Goal: Transaction & Acquisition: Purchase product/service

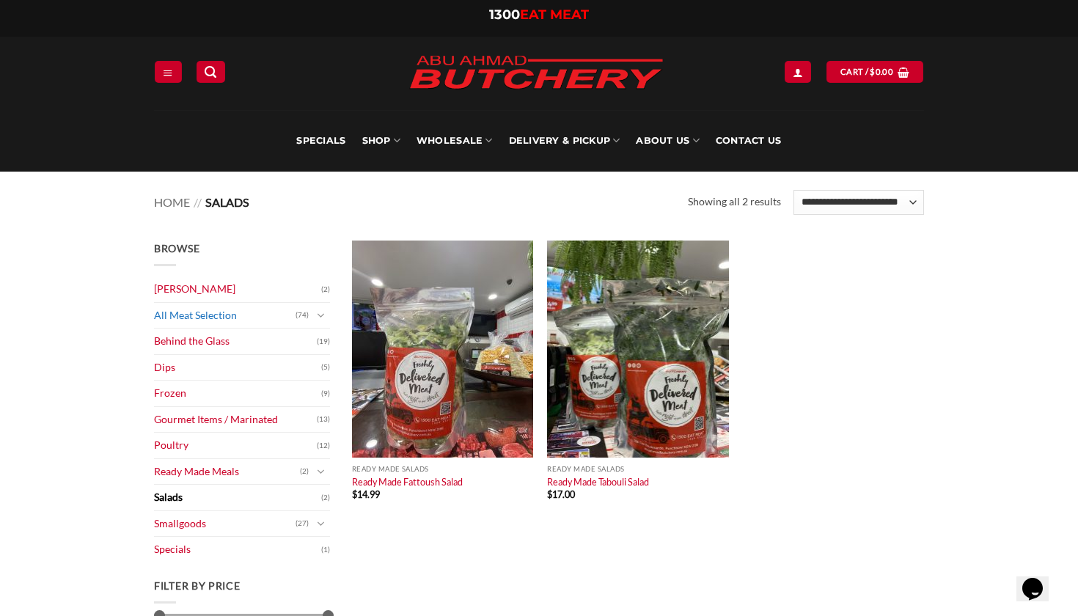
click at [168, 311] on link "All Meat Selection" at bounding box center [224, 316] width 141 height 26
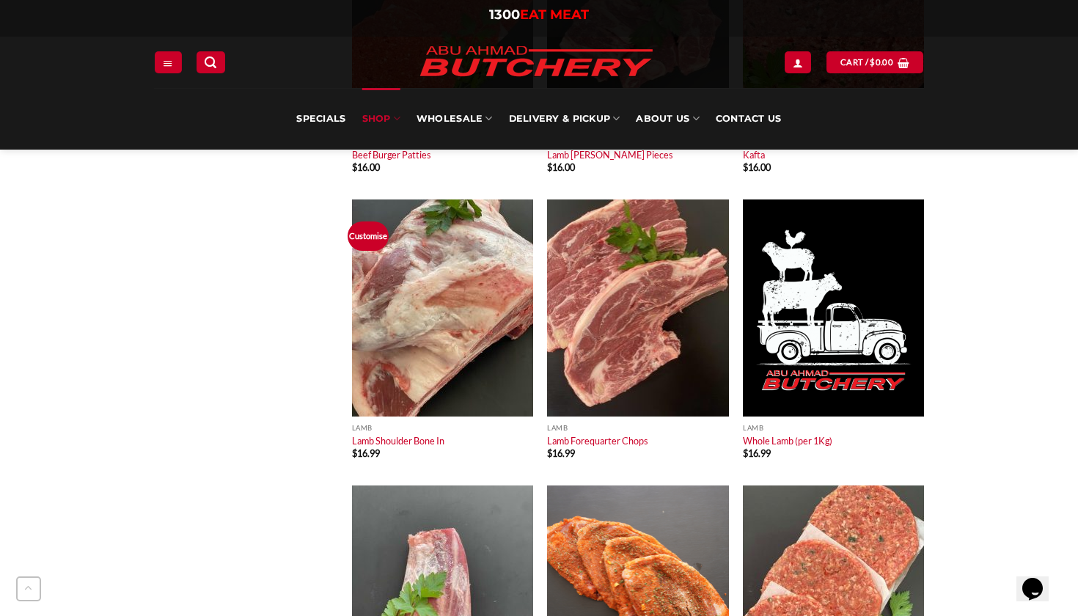
scroll to position [2080, 0]
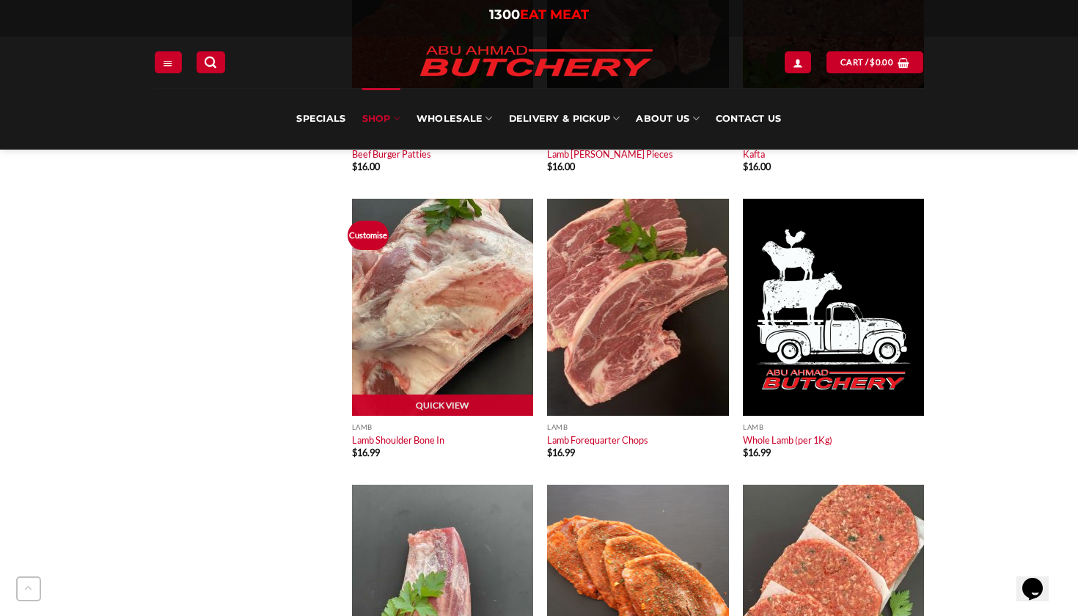
click at [410, 279] on img at bounding box center [442, 307] width 181 height 217
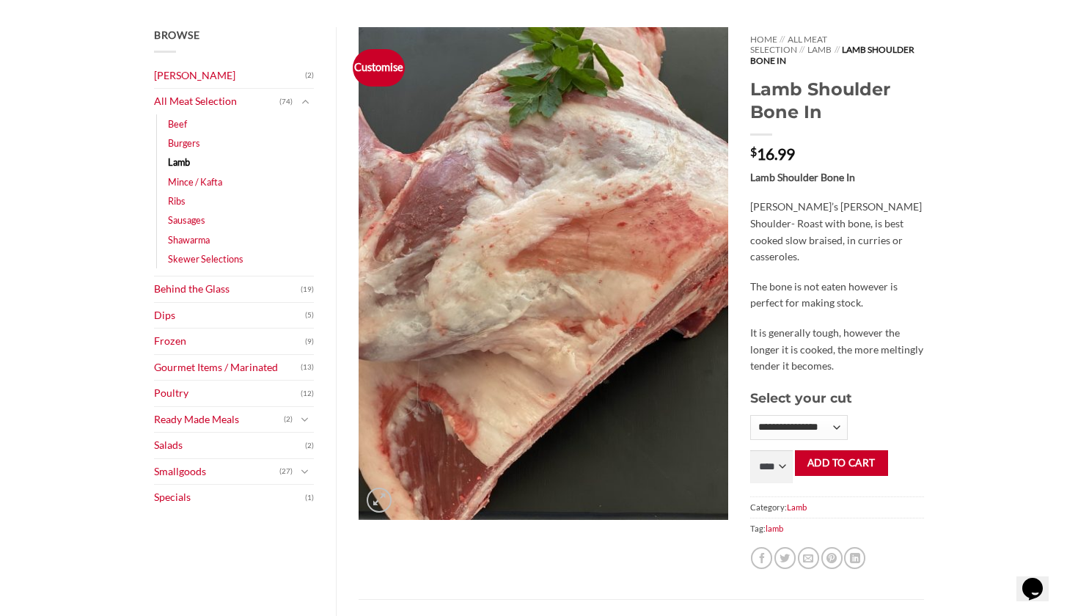
scroll to position [177, 0]
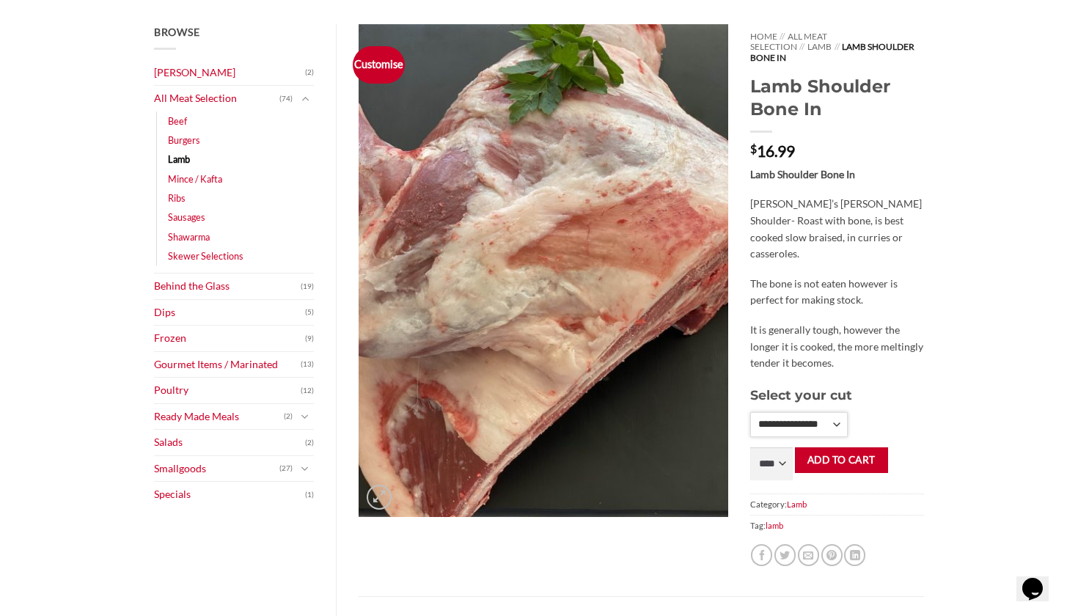
select select "*"
select select "**"
click at [843, 447] on button "Add to cart" at bounding box center [841, 460] width 93 height 26
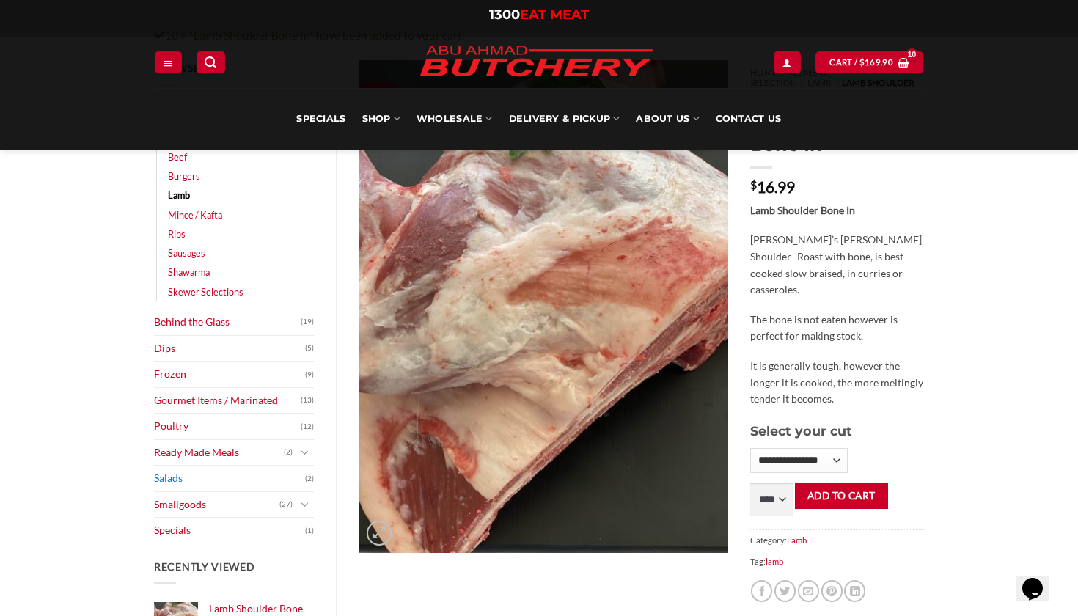
scroll to position [142, 0]
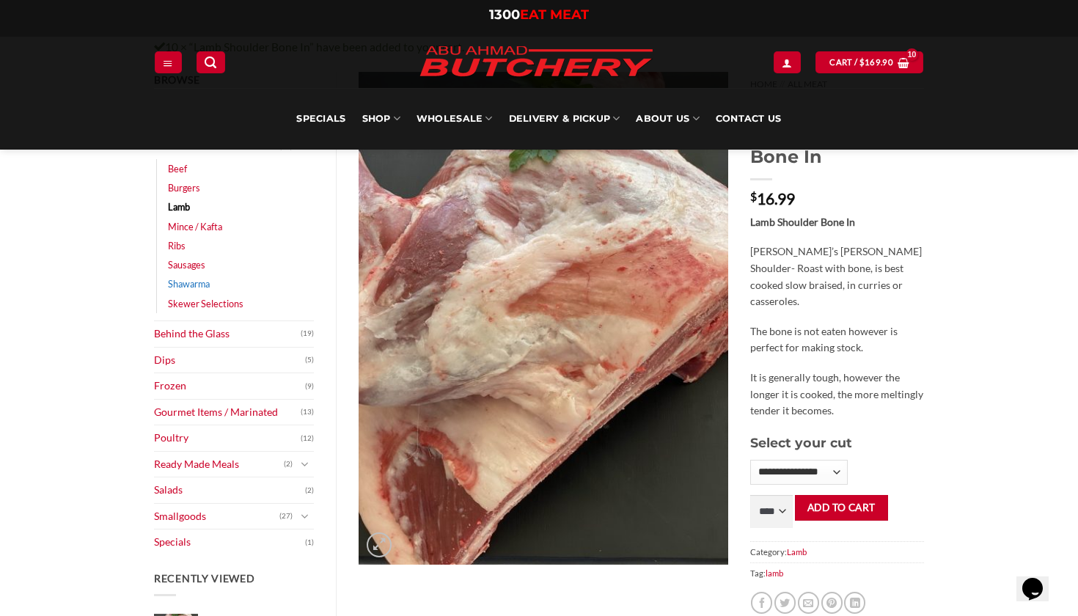
click at [186, 284] on link "Shawarma" at bounding box center [189, 283] width 42 height 19
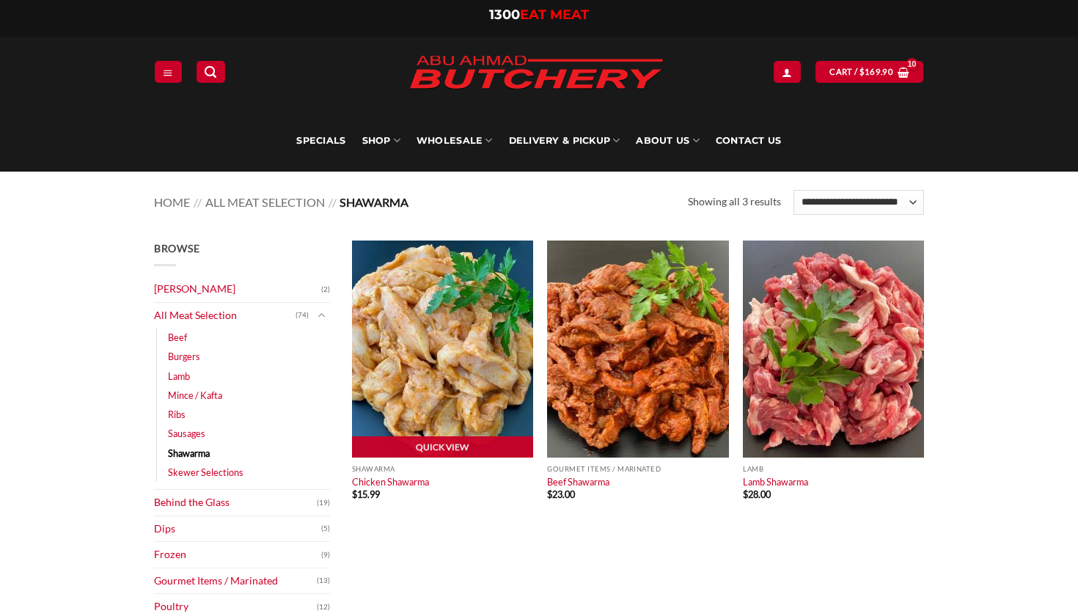
click at [413, 325] on img at bounding box center [442, 348] width 181 height 217
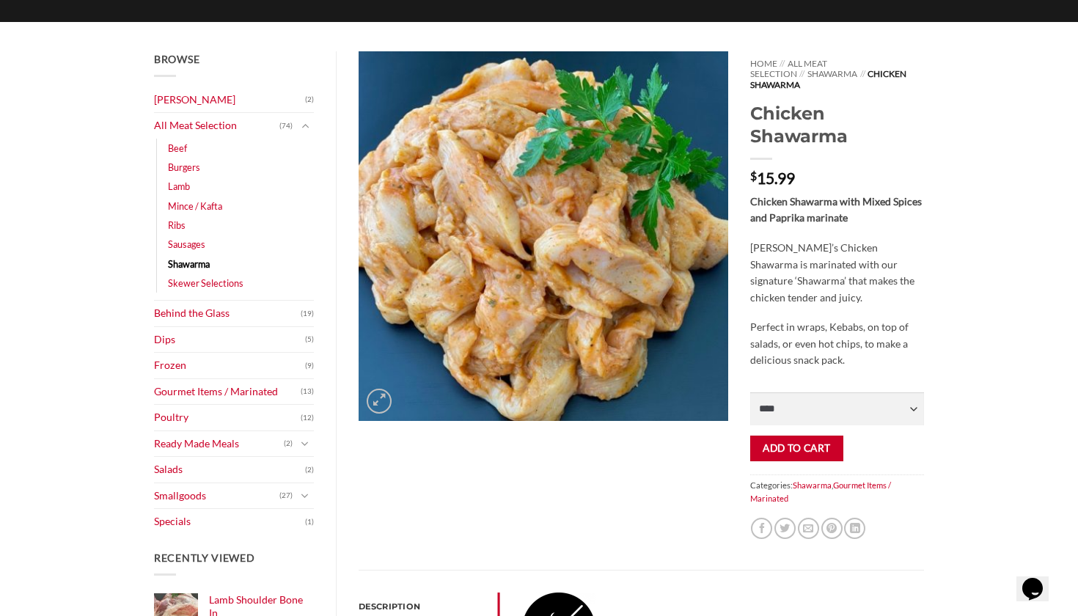
scroll to position [158, 0]
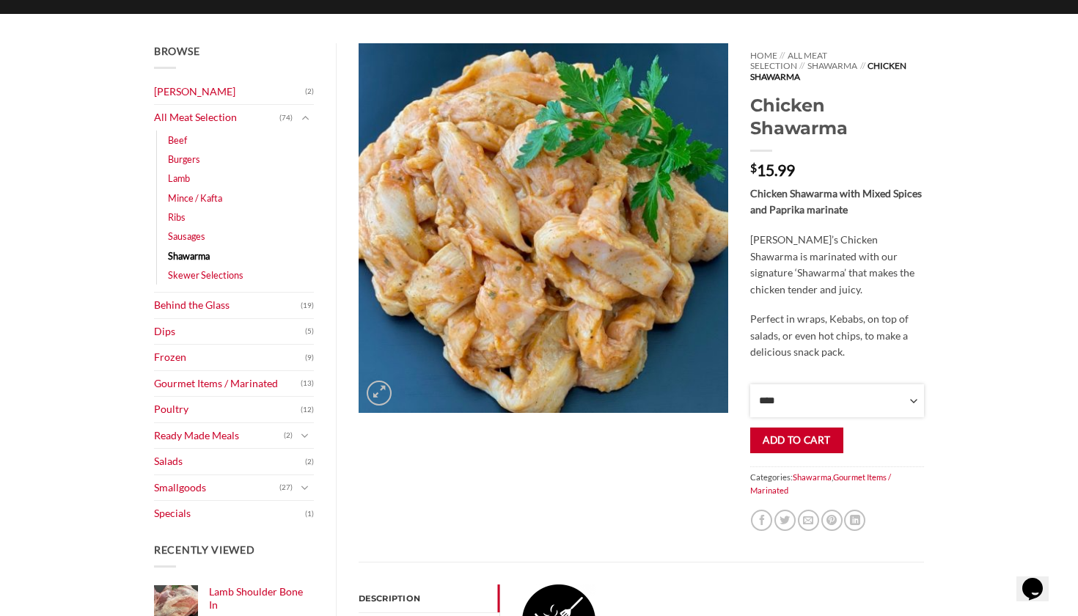
select select "*"
click at [785, 432] on button "Add to cart" at bounding box center [796, 440] width 93 height 26
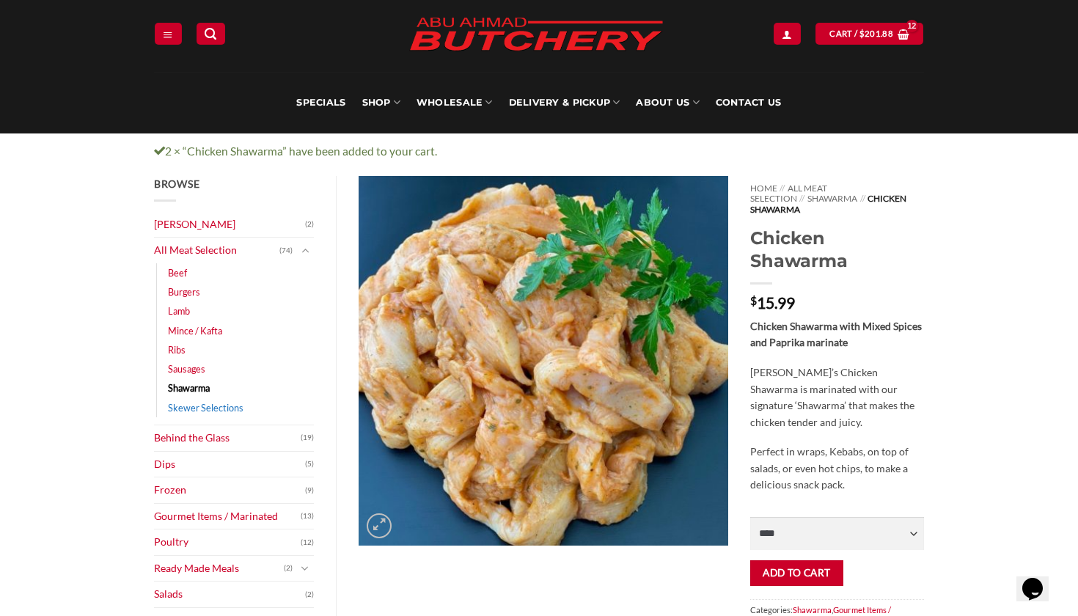
scroll to position [44, 0]
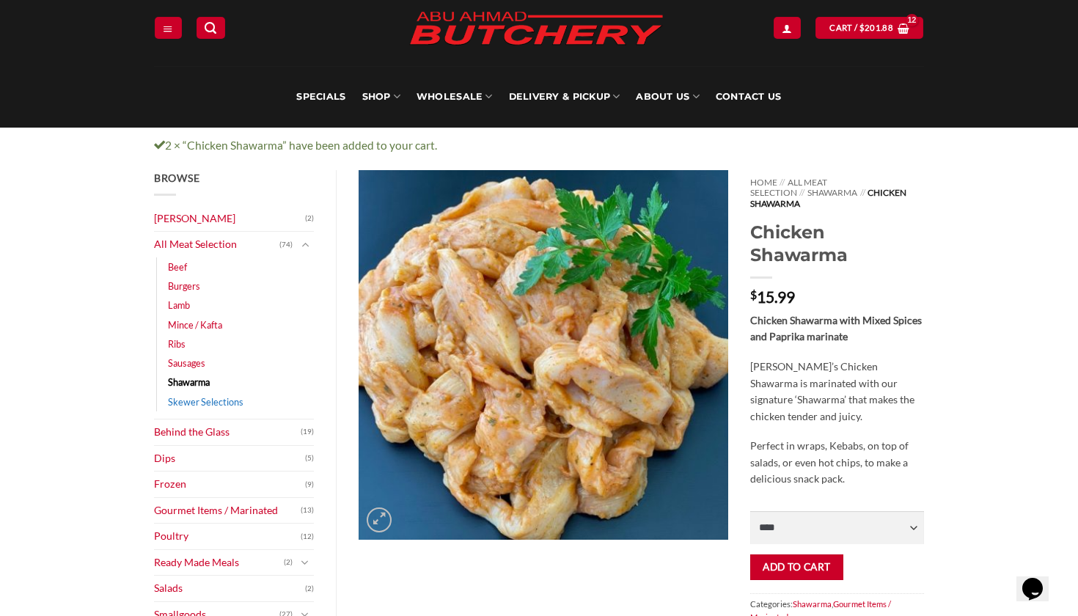
click at [199, 401] on link "Skewer Selections" at bounding box center [206, 401] width 76 height 19
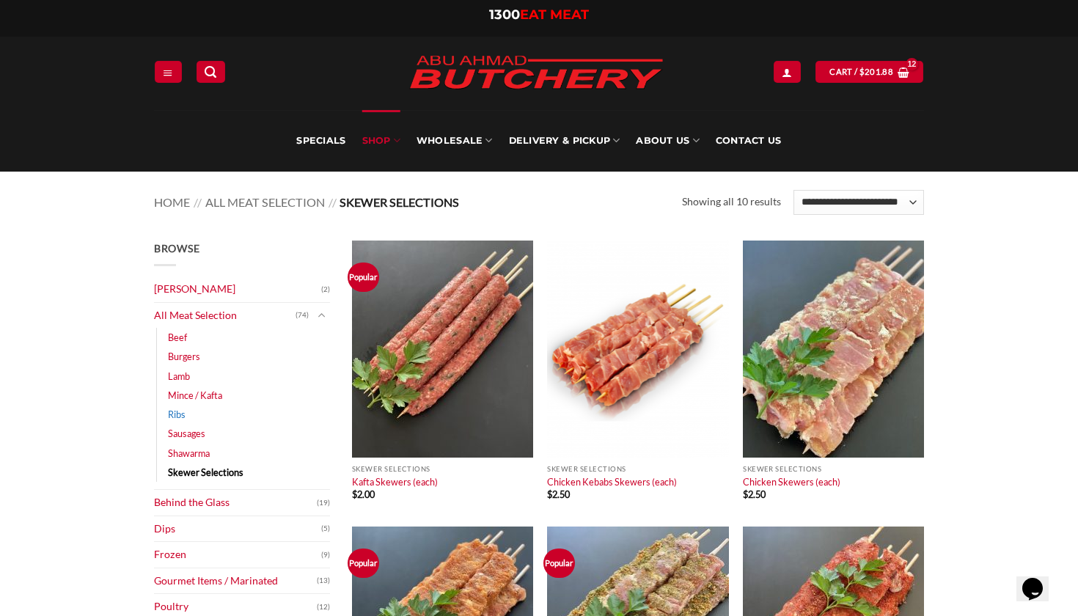
click at [172, 416] on link "Ribs" at bounding box center [177, 414] width 18 height 19
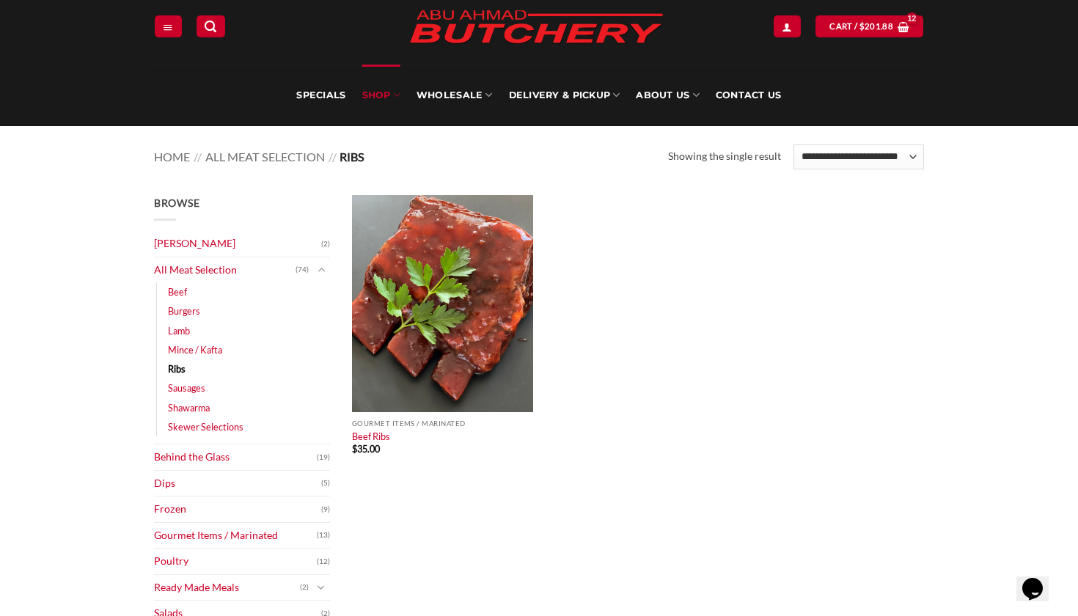
scroll to position [49, 0]
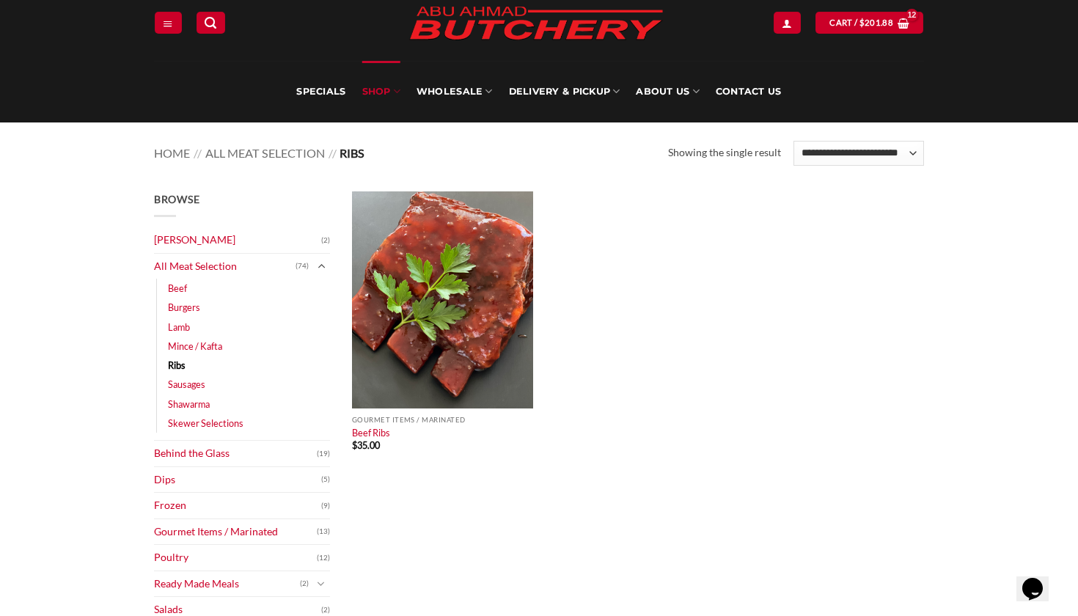
click at [321, 266] on icon "Toggle" at bounding box center [321, 265] width 8 height 15
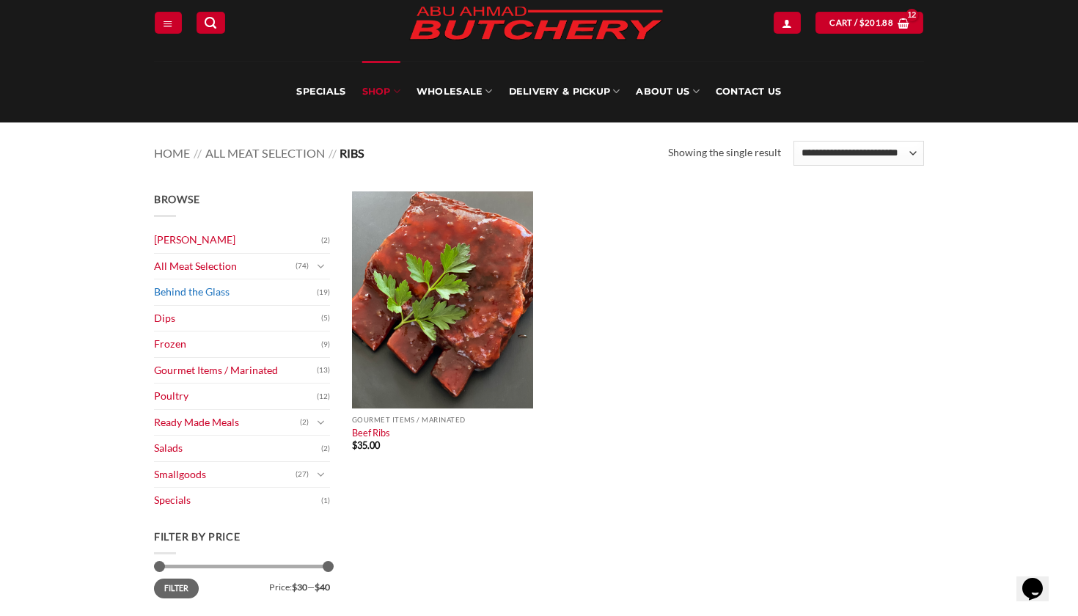
click at [244, 294] on link "Behind the Glass" at bounding box center [235, 292] width 163 height 26
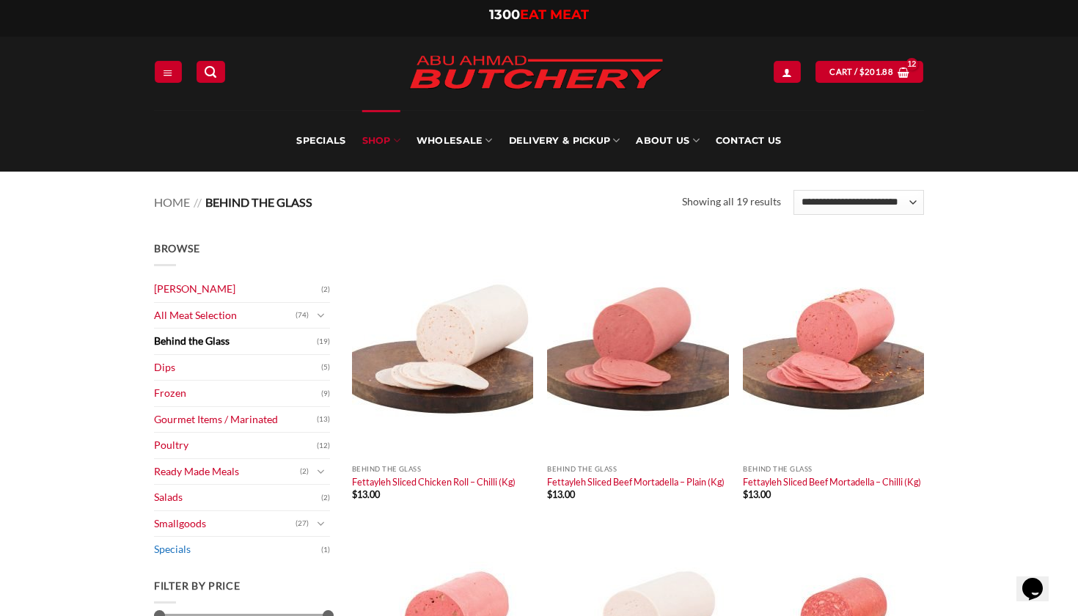
click at [164, 546] on link "Specials" at bounding box center [237, 550] width 167 height 26
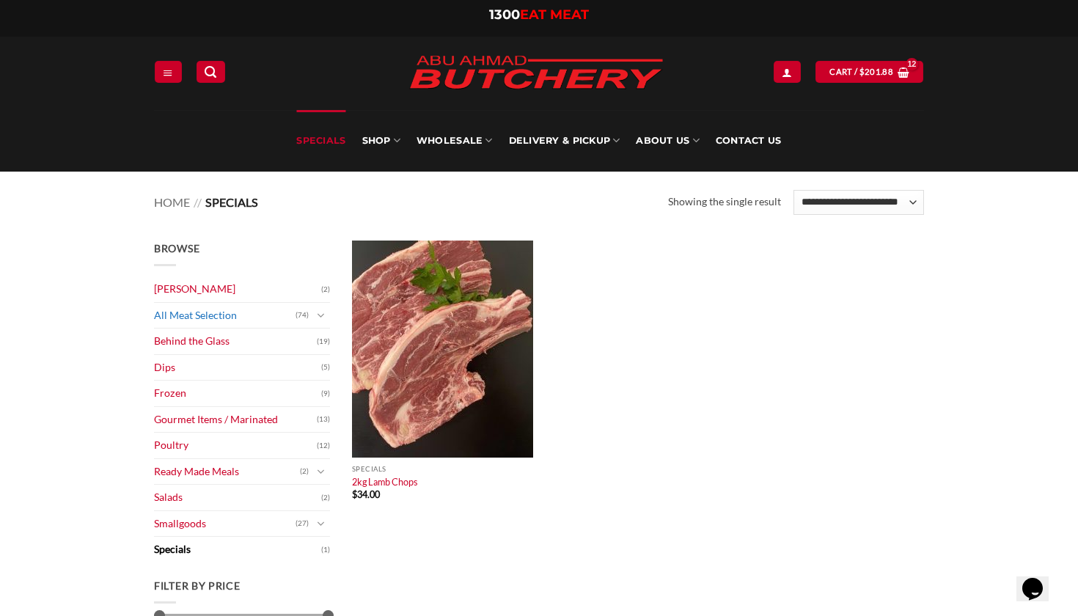
click at [217, 311] on link "All Meat Selection" at bounding box center [224, 316] width 141 height 26
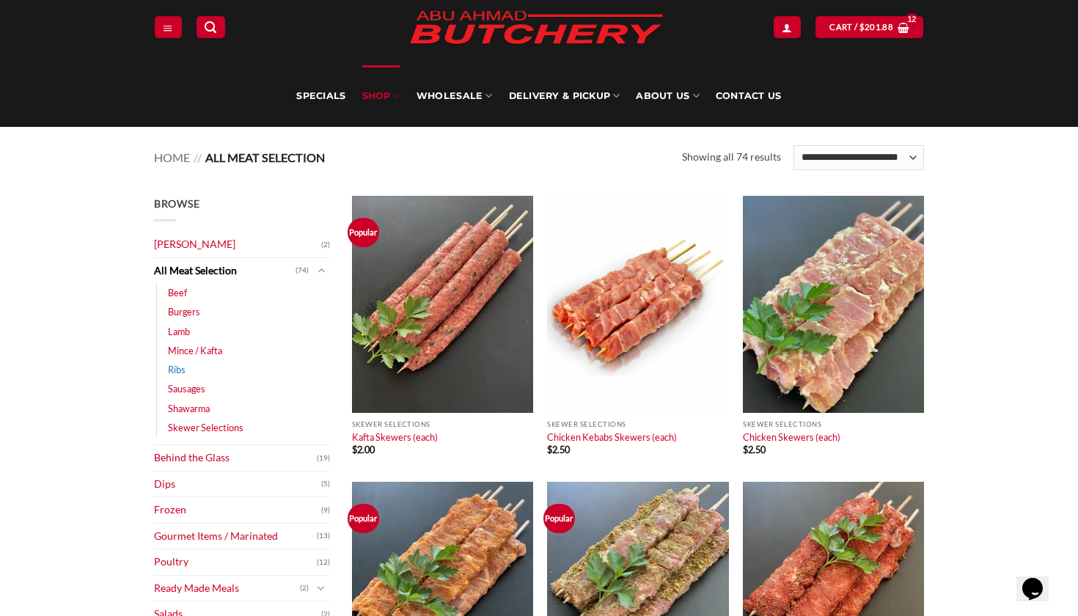
scroll to position [46, 0]
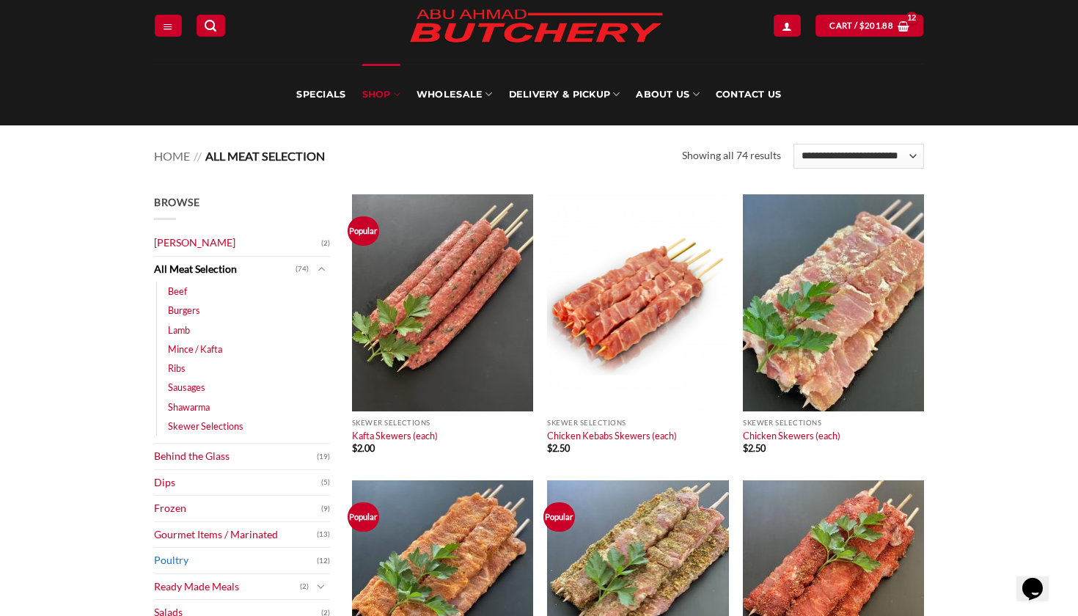
click at [158, 559] on link "Poultry" at bounding box center [235, 561] width 163 height 26
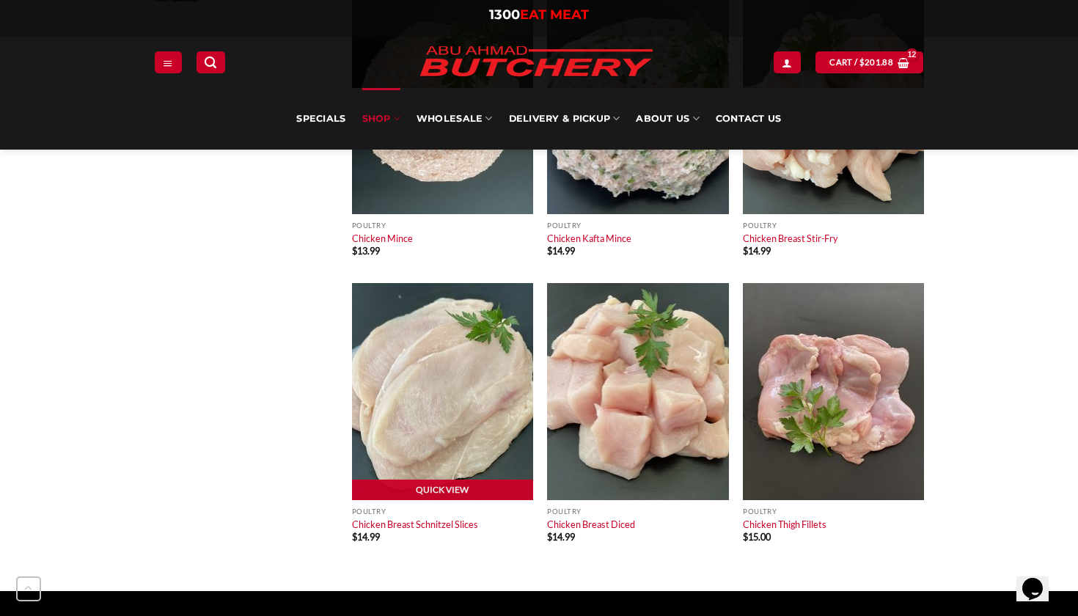
scroll to position [817, 0]
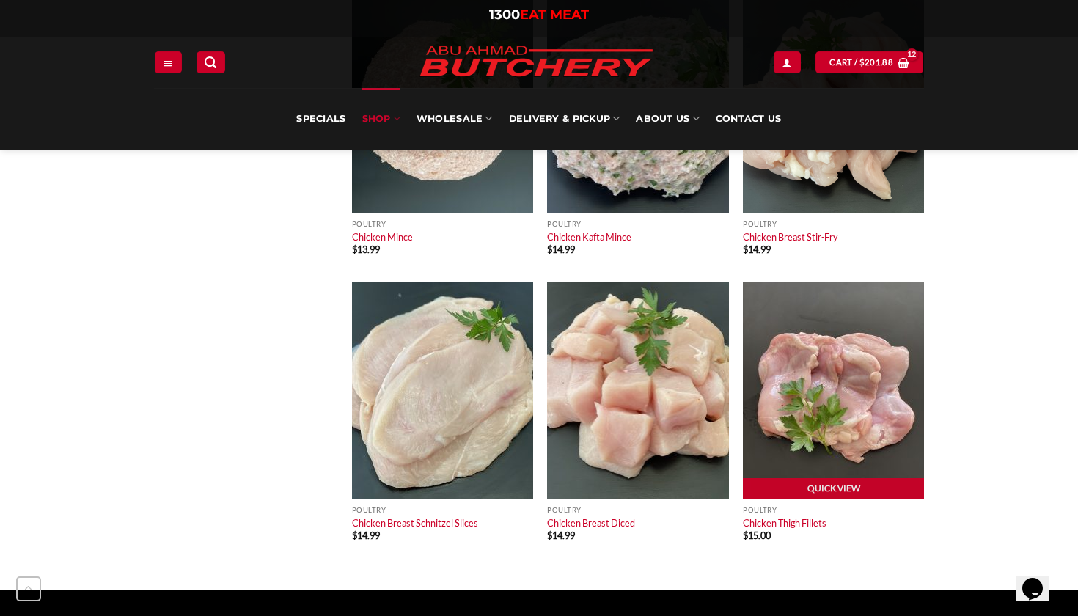
click at [822, 380] on img at bounding box center [833, 389] width 181 height 217
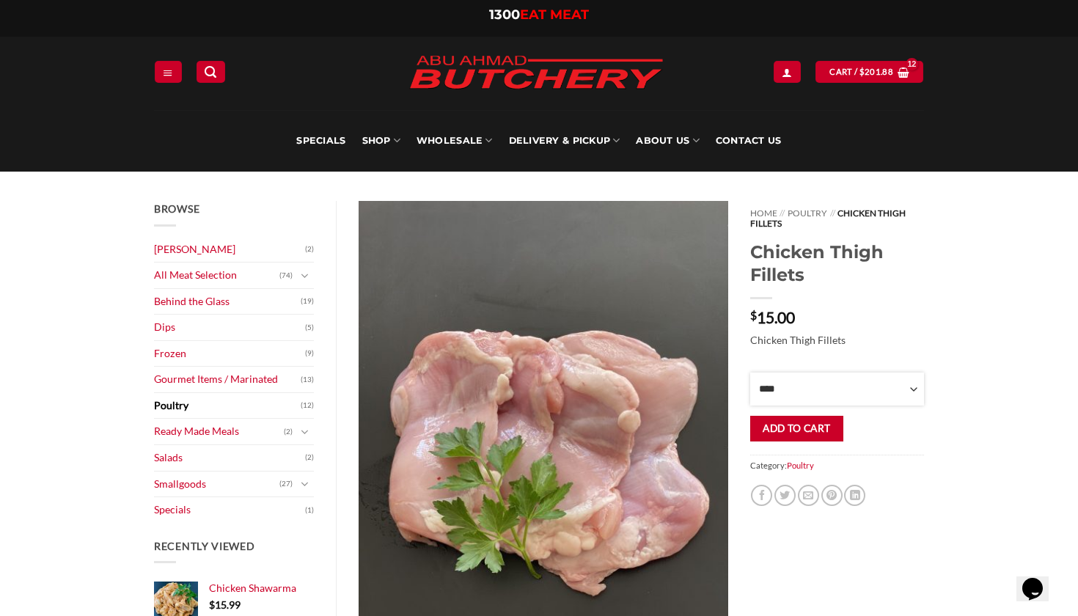
select select "*"
click at [725, 138] on link "Contact Us" at bounding box center [748, 141] width 66 height 62
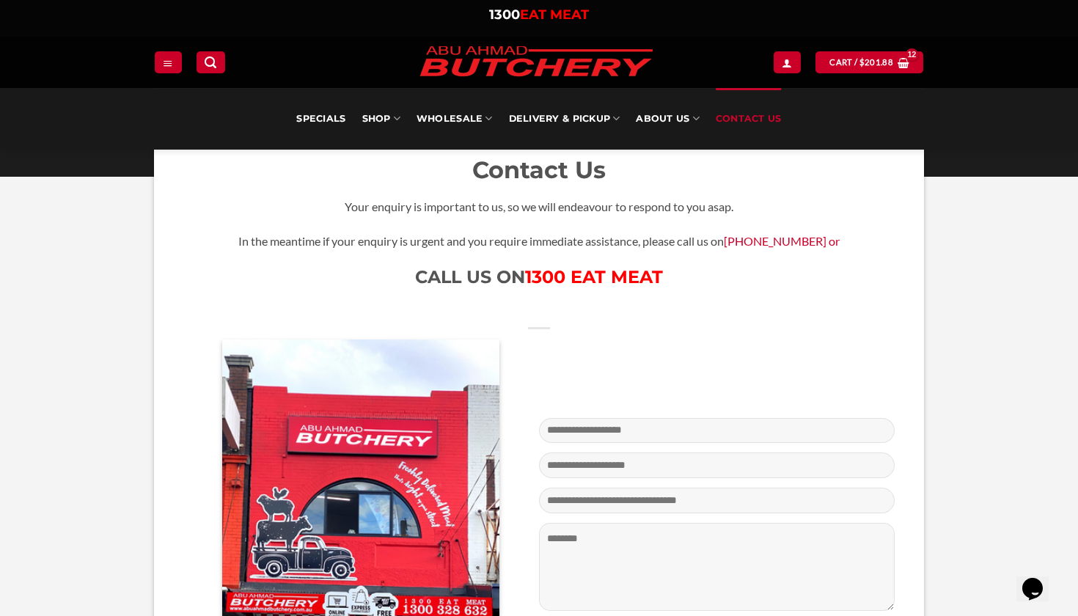
scroll to position [235, 0]
